Goal: Task Accomplishment & Management: Use online tool/utility

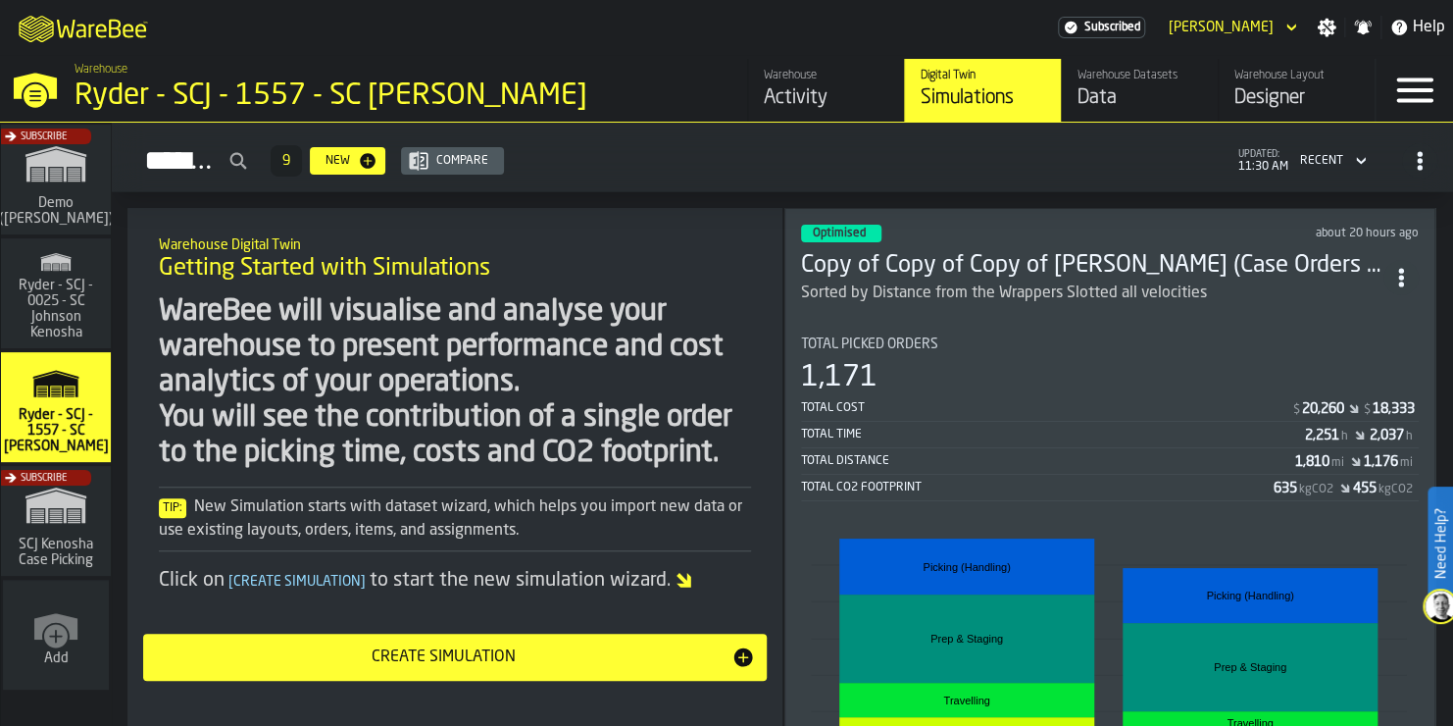
click at [995, 323] on section "Total Picked Orders 1,171 Total Cost $ 20,260 $ 18,333 Total Time 2,251 h 2,037…" at bounding box center [1110, 601] width 618 height 561
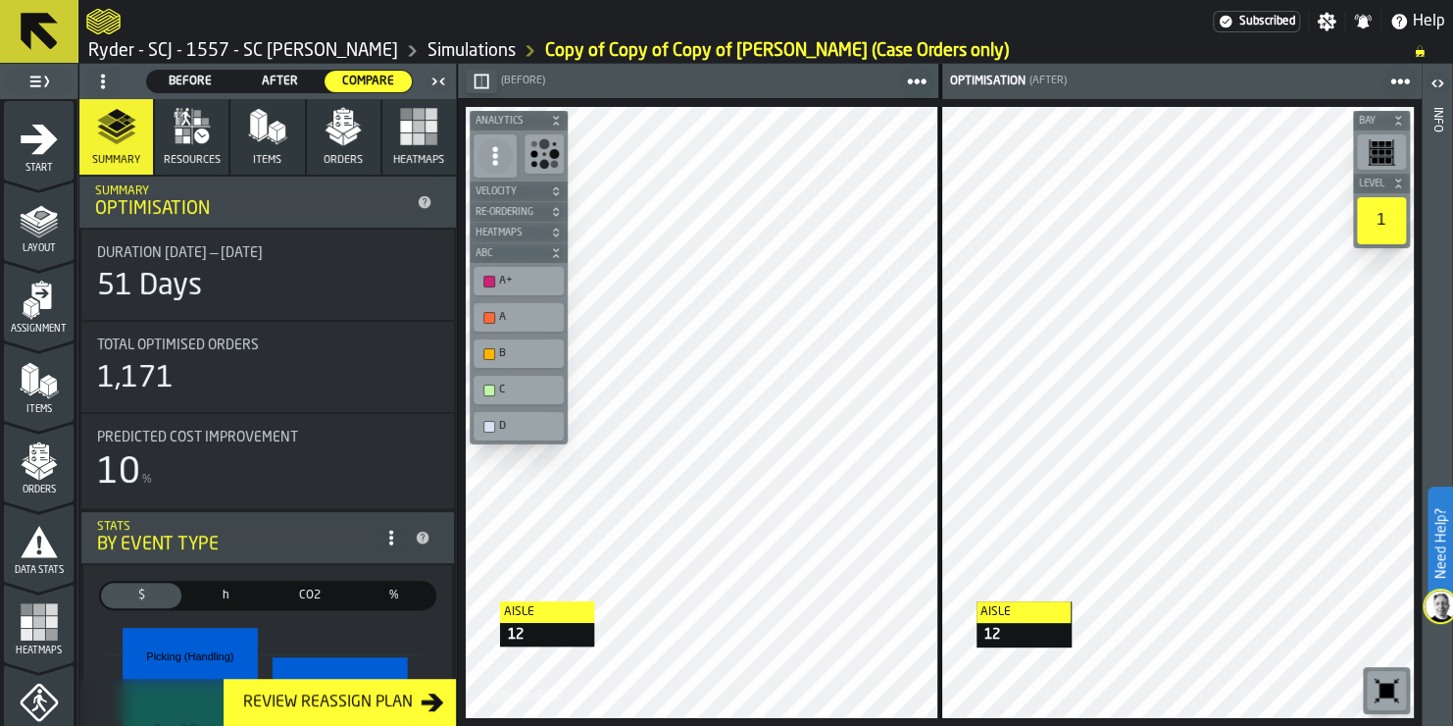
click at [420, 147] on button "Heatmaps" at bounding box center [419, 137] width 74 height 76
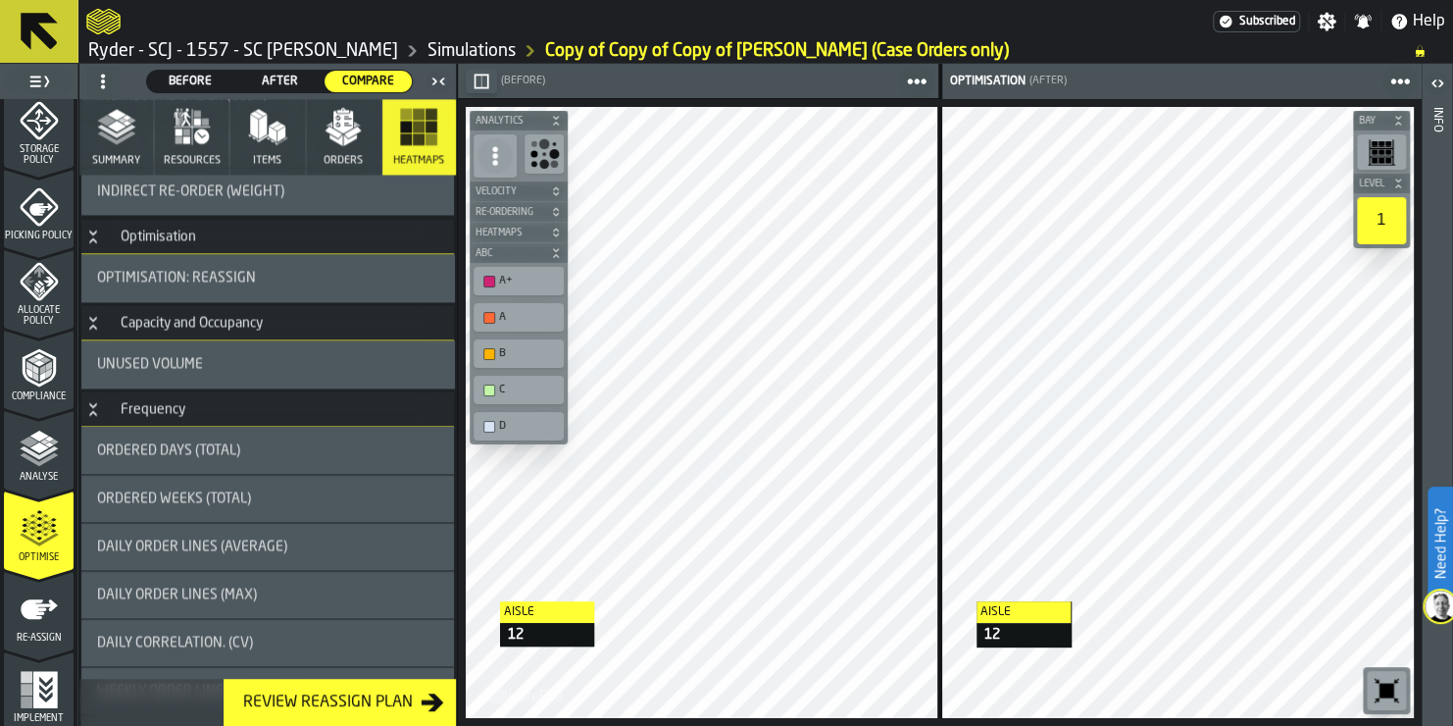
scroll to position [820, 0]
click at [32, 608] on icon "menu Re-assign" at bounding box center [39, 606] width 37 height 20
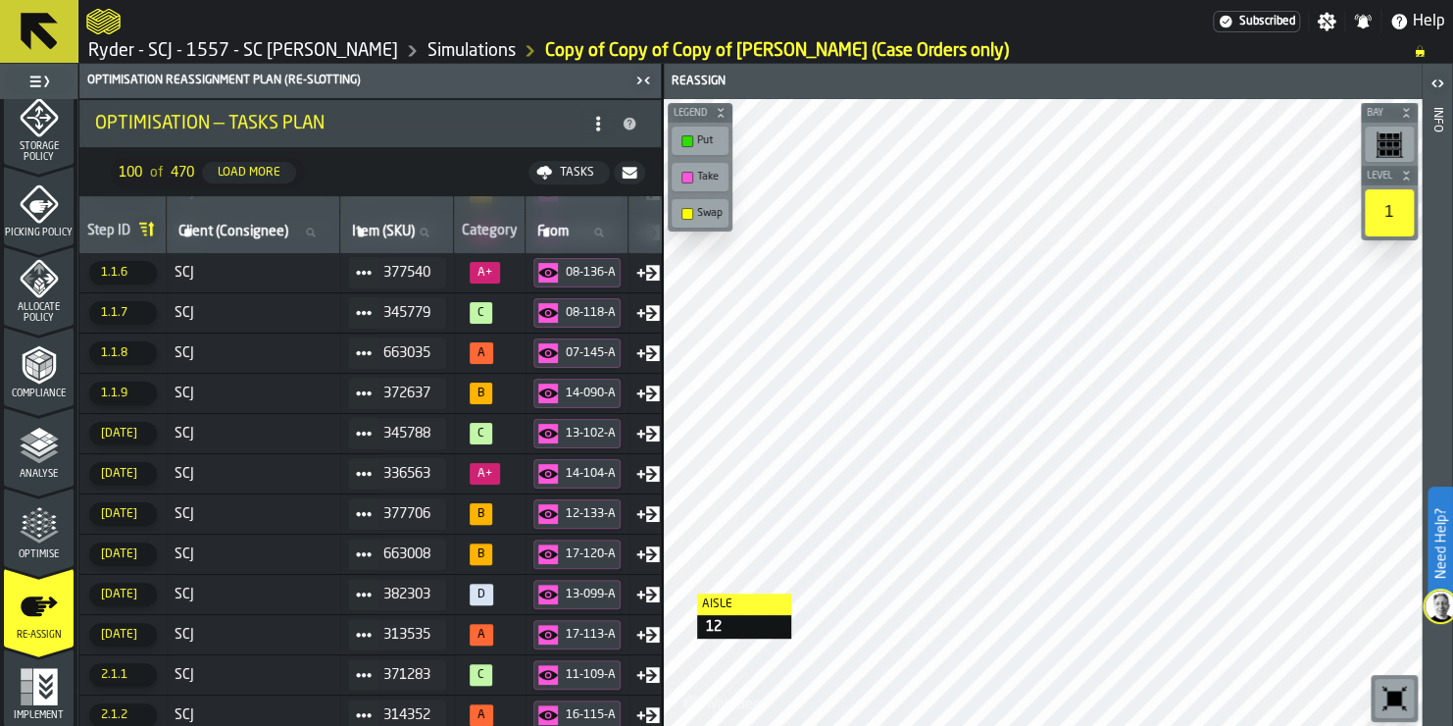
scroll to position [0, 0]
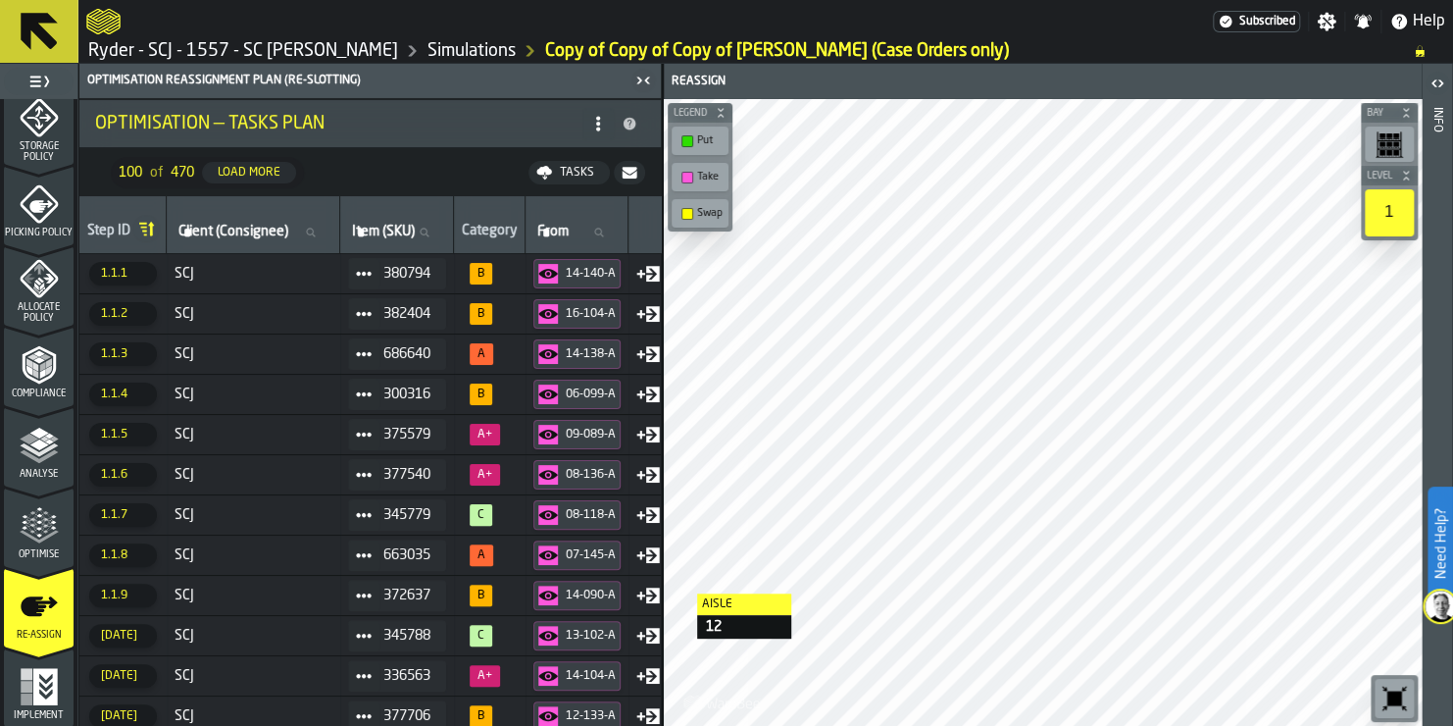
click at [562, 170] on div "Tasks" at bounding box center [577, 173] width 50 height 14
click at [21, 683] on rect "menu Implement" at bounding box center [27, 687] width 12 height 12
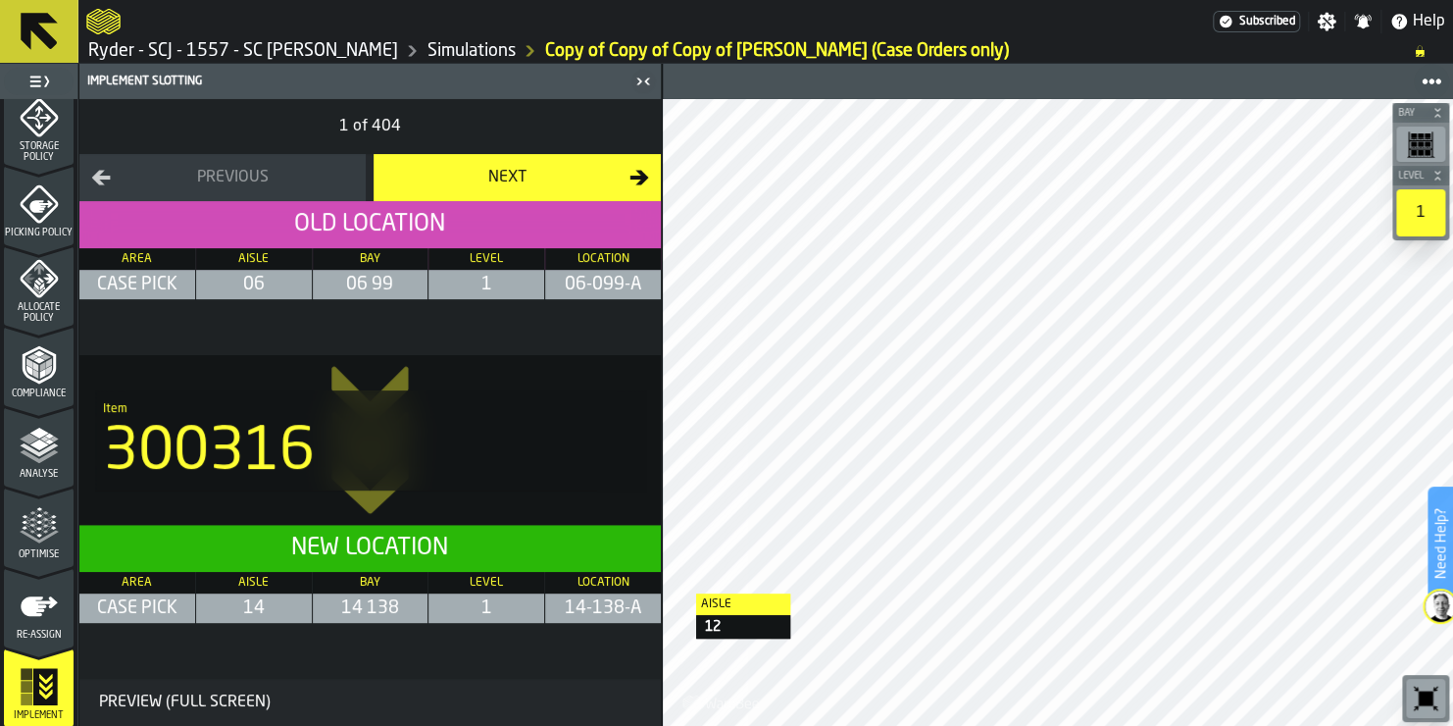
click at [31, 619] on icon "menu Re-assign" at bounding box center [39, 605] width 39 height 39
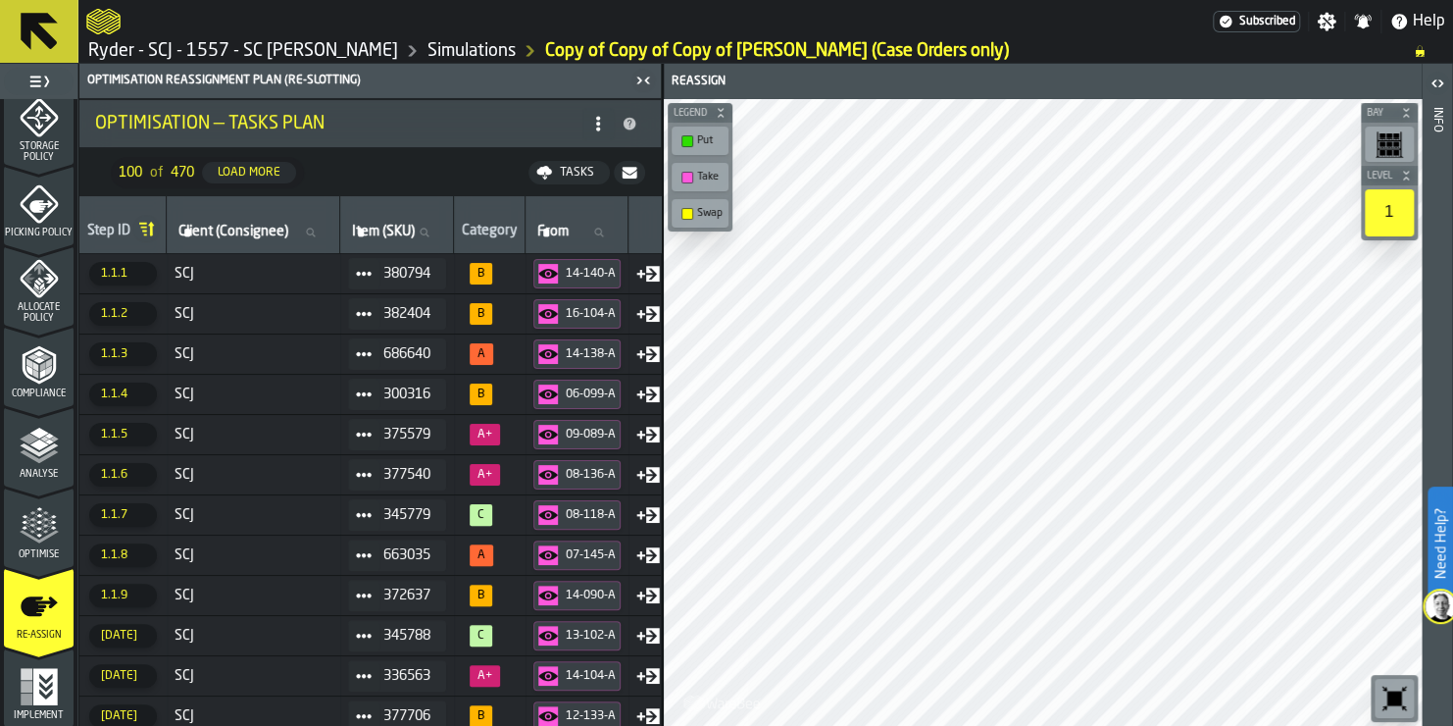
click at [20, 701] on icon "menu Implement" at bounding box center [39, 686] width 39 height 39
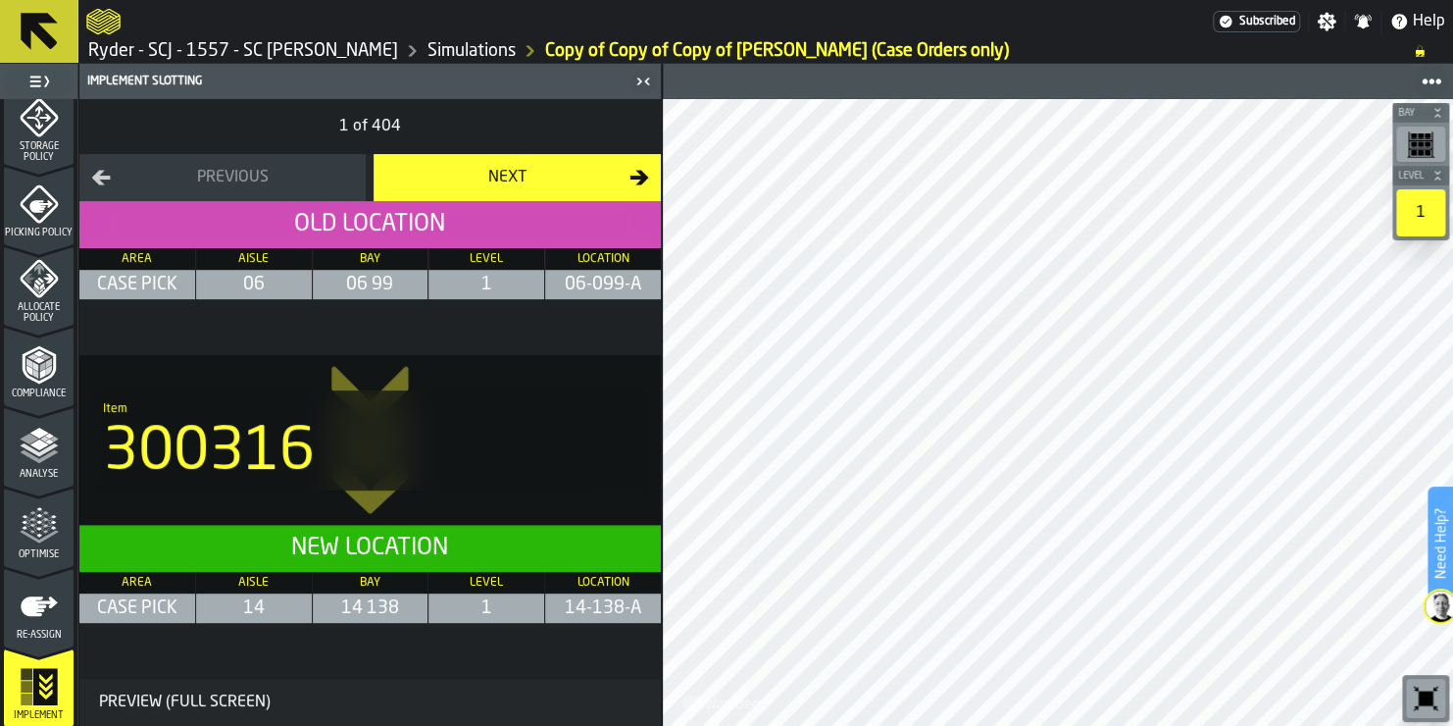
click at [219, 705] on div "Preview (Full Screen)" at bounding box center [184, 702] width 187 height 24
click at [36, 634] on span "Re-assign" at bounding box center [39, 635] width 70 height 11
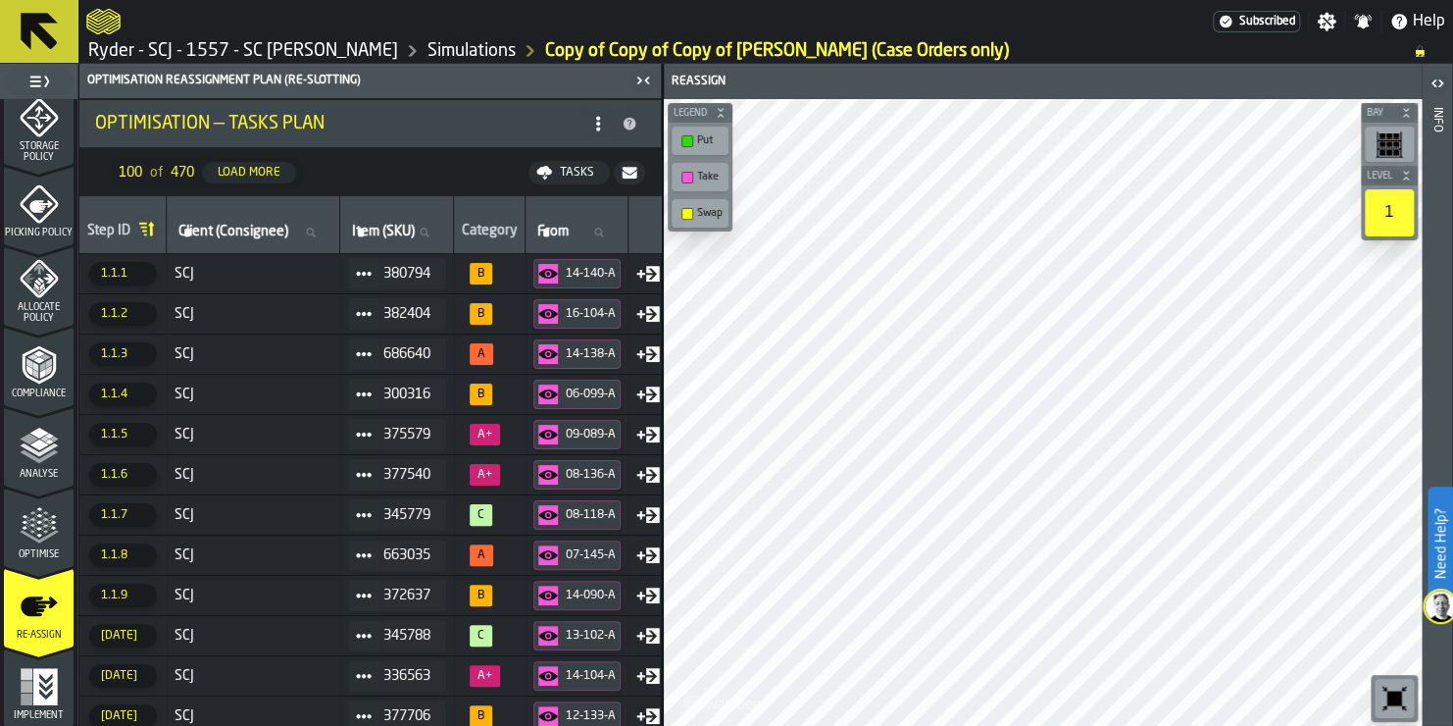
click at [49, 683] on icon "menu Implement" at bounding box center [44, 686] width 25 height 37
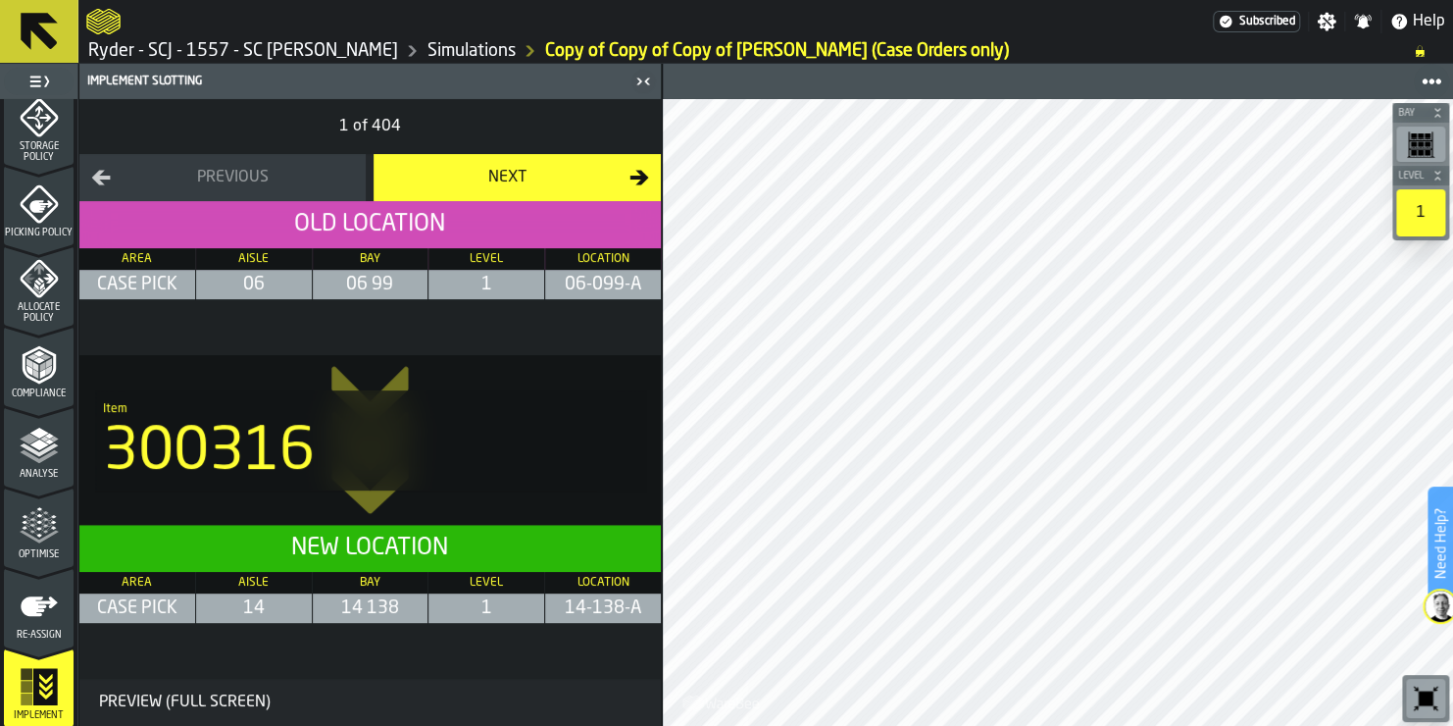
click at [260, 694] on div "Preview (Full Screen)" at bounding box center [184, 702] width 187 height 24
click at [40, 549] on span "Optimise" at bounding box center [39, 554] width 70 height 11
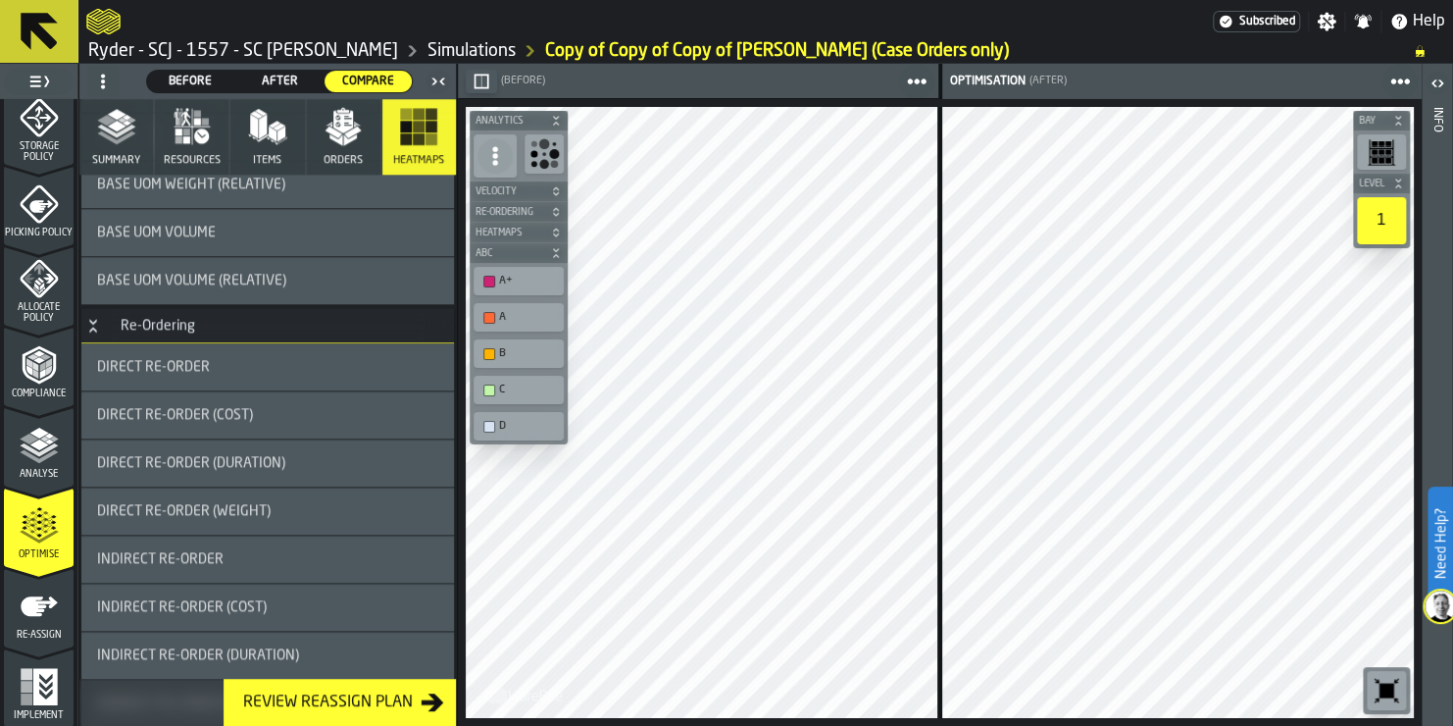
scroll to position [981, 0]
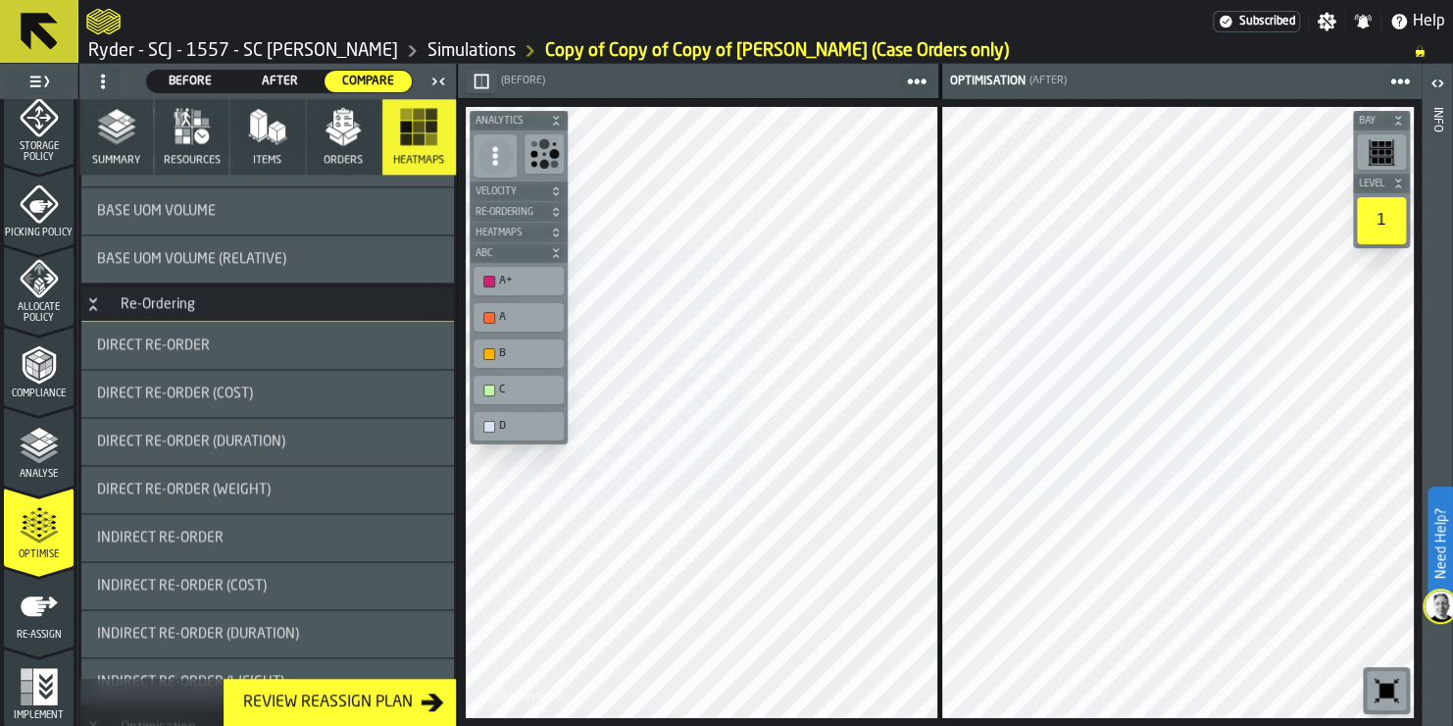
click at [352, 693] on div "Review Reassign Plan" at bounding box center [327, 702] width 185 height 24
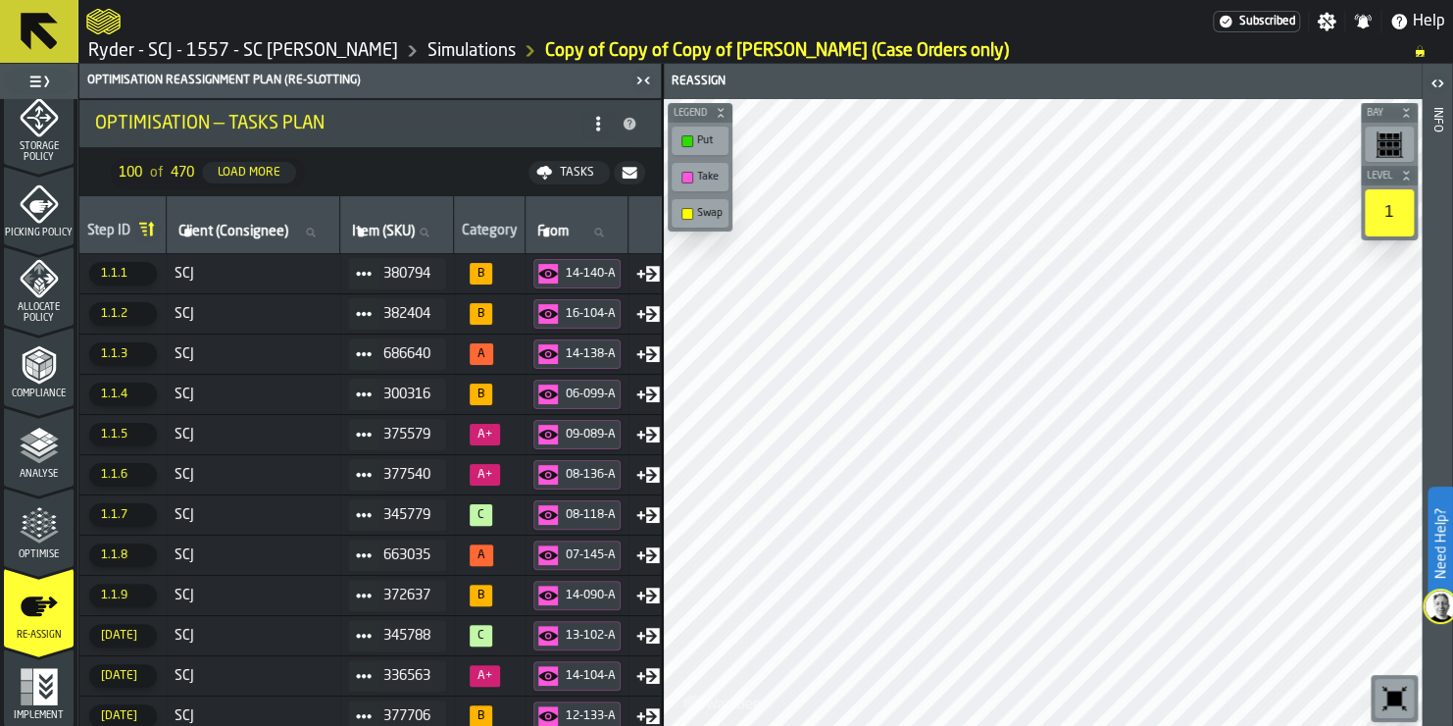
click at [591, 126] on icon at bounding box center [598, 124] width 16 height 16
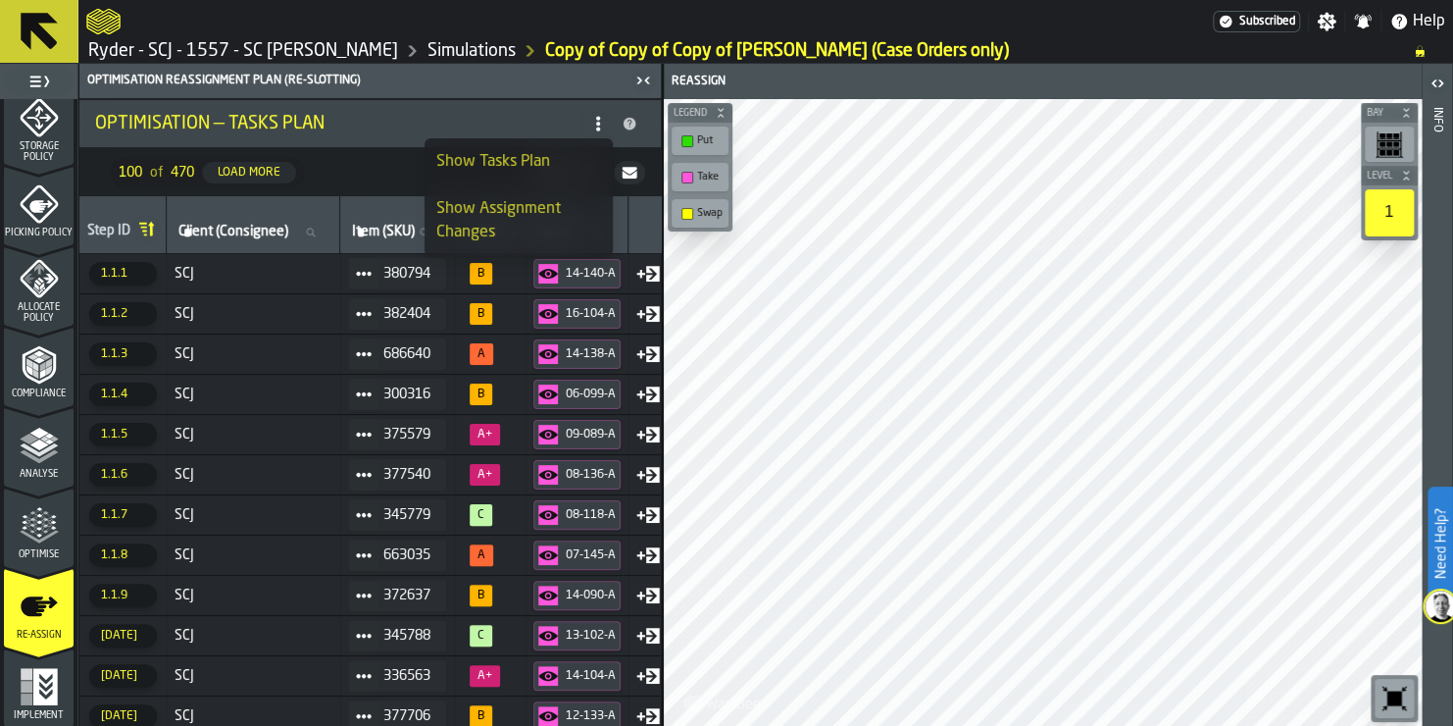
click at [513, 216] on div "Show Assignment Changes" at bounding box center [518, 220] width 165 height 47
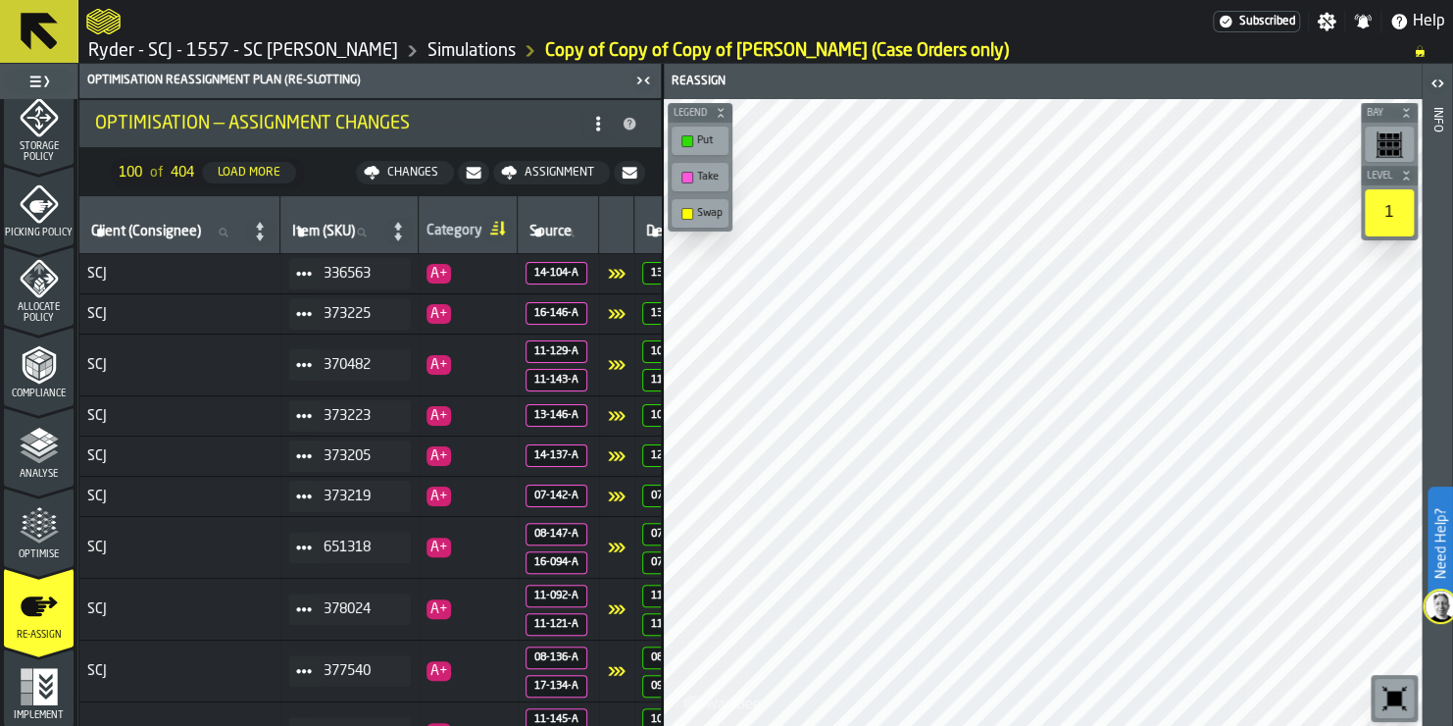
click at [625, 276] on icon at bounding box center [621, 273] width 7 height 9
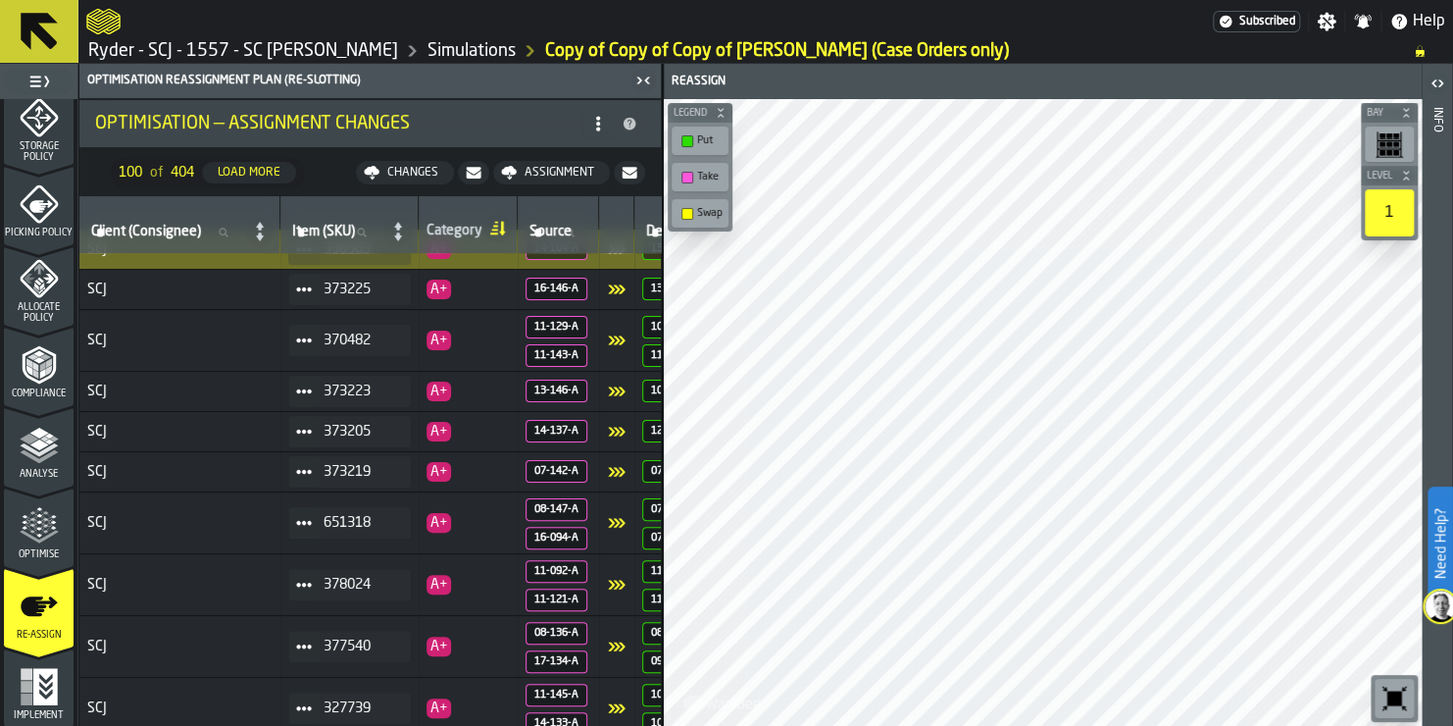
scroll to position [0, 0]
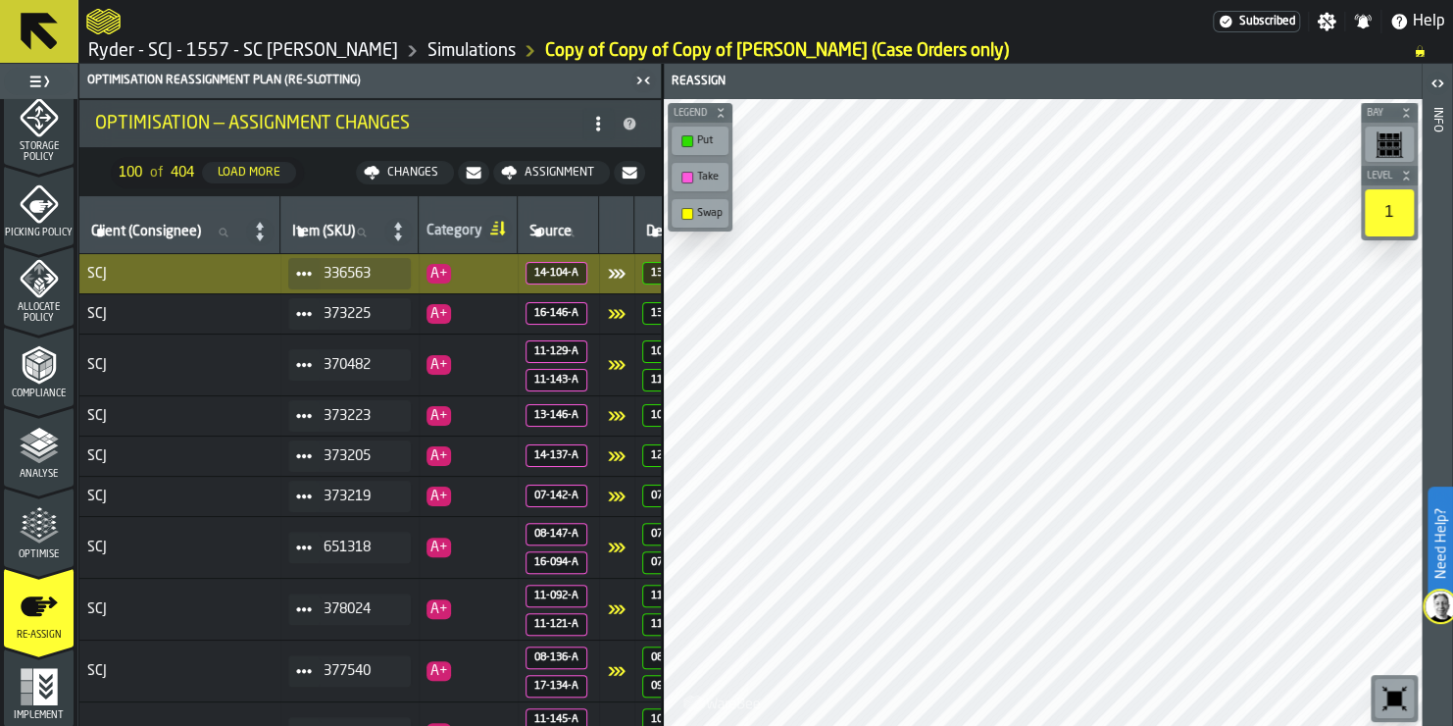
click at [403, 171] on div "Changes" at bounding box center [412, 173] width 67 height 14
click at [519, 174] on div "Assignment" at bounding box center [559, 173] width 85 height 14
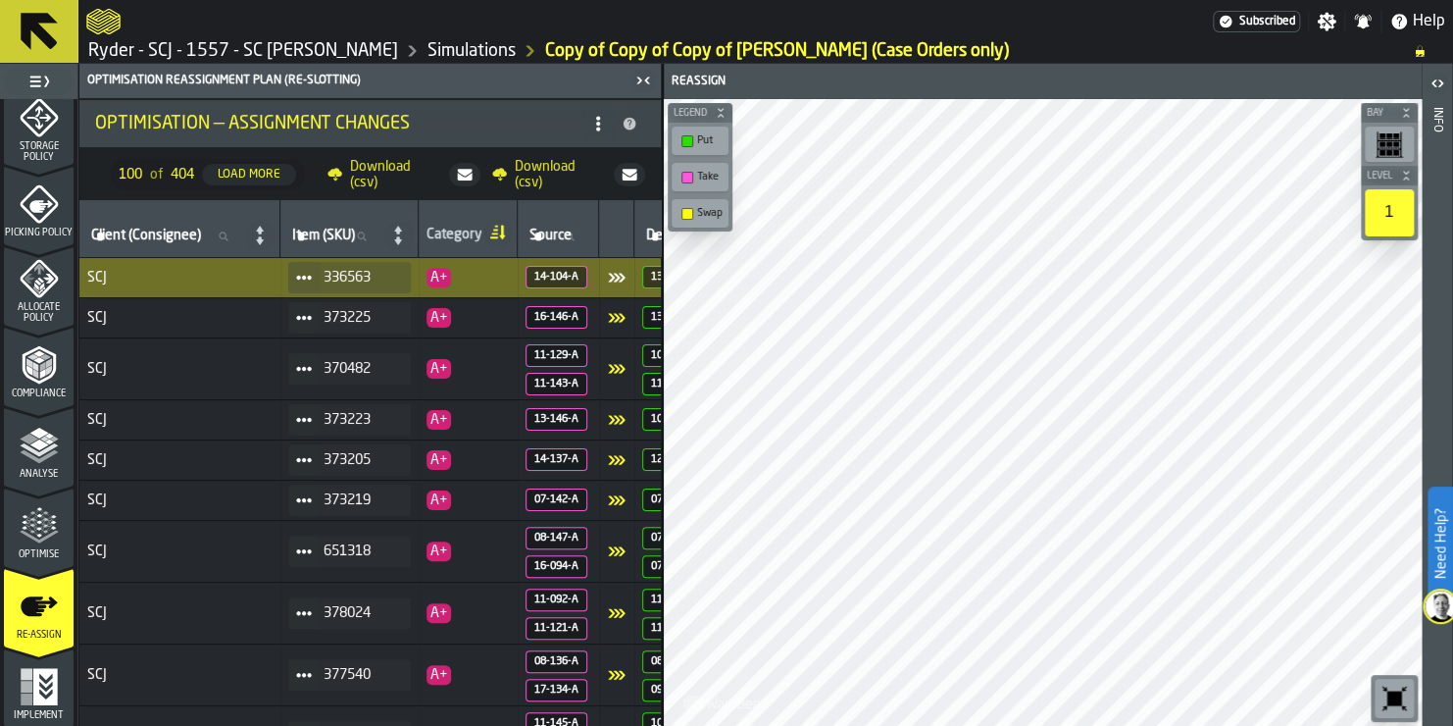
click at [532, 166] on span "Download (csv)" at bounding box center [558, 174] width 87 height 31
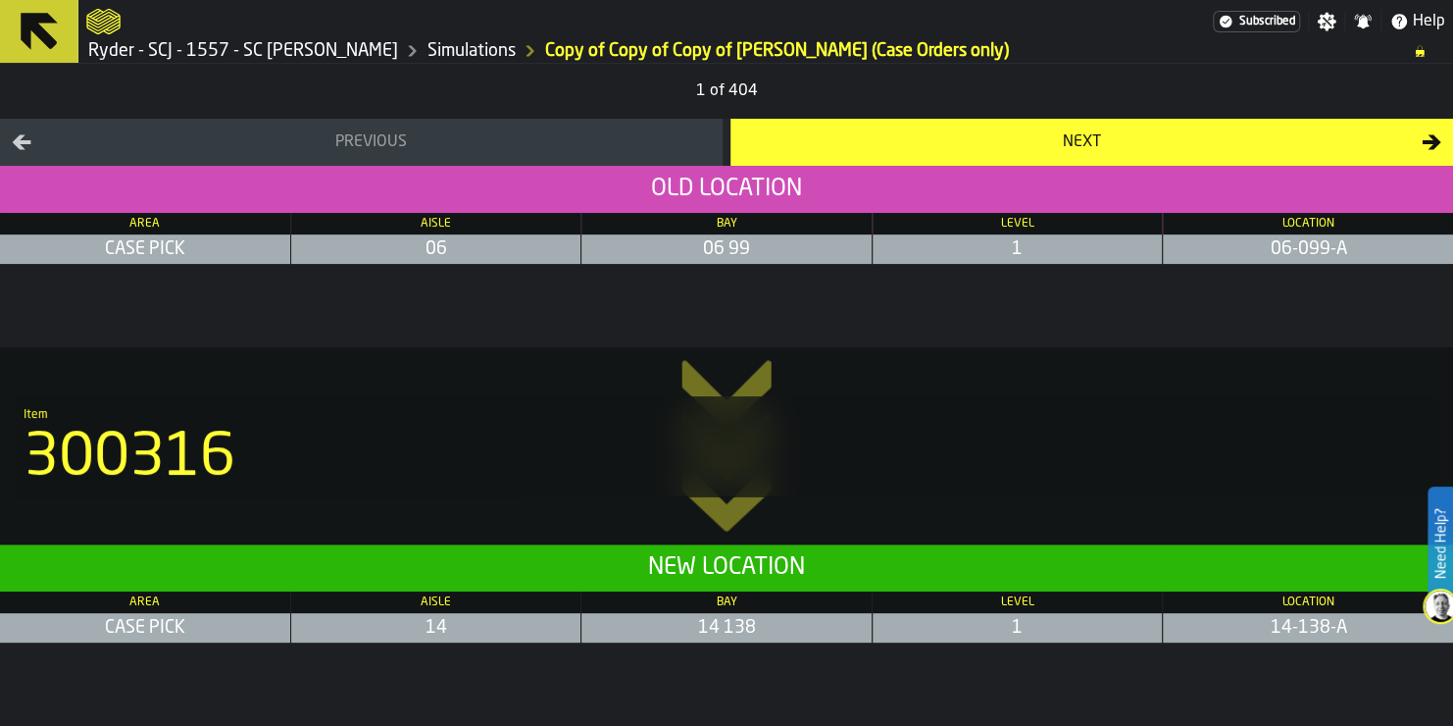
click at [1376, 139] on div "Next" at bounding box center [1082, 142] width 680 height 24
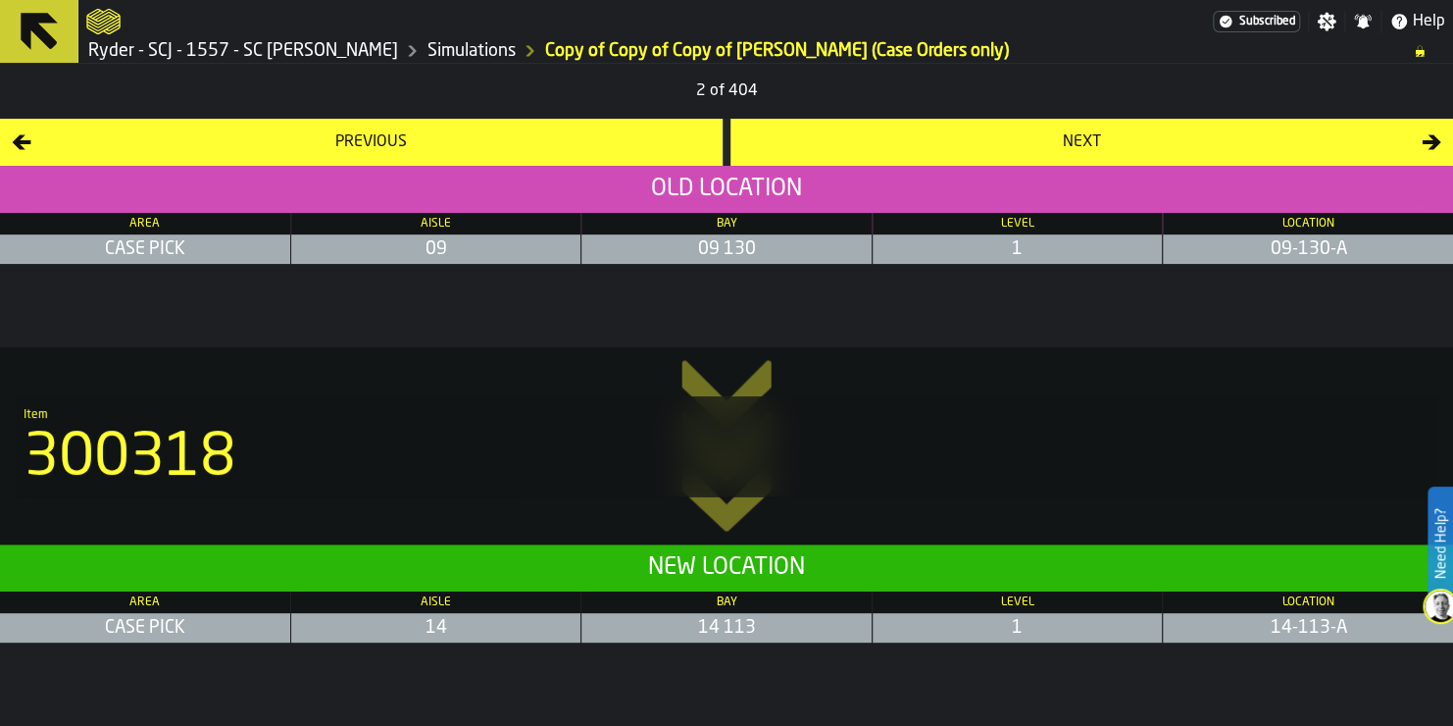
click at [1376, 139] on div "Next" at bounding box center [1082, 142] width 680 height 24
